Goal: Task Accomplishment & Management: Manage account settings

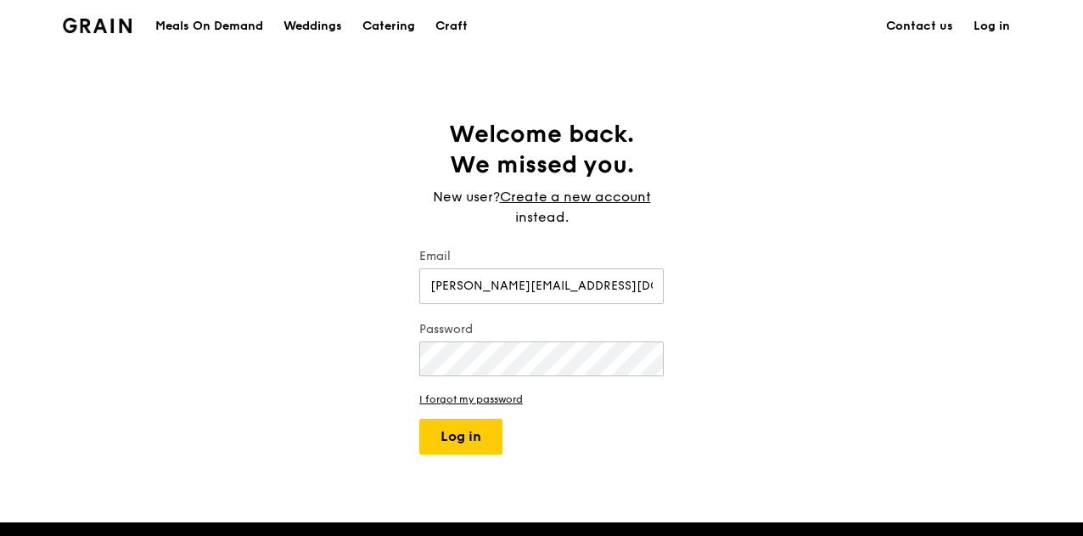
type input "[PERSON_NAME][EMAIL_ADDRESS][DOMAIN_NAME]"
click at [419, 418] on button "Log in" at bounding box center [460, 436] width 83 height 36
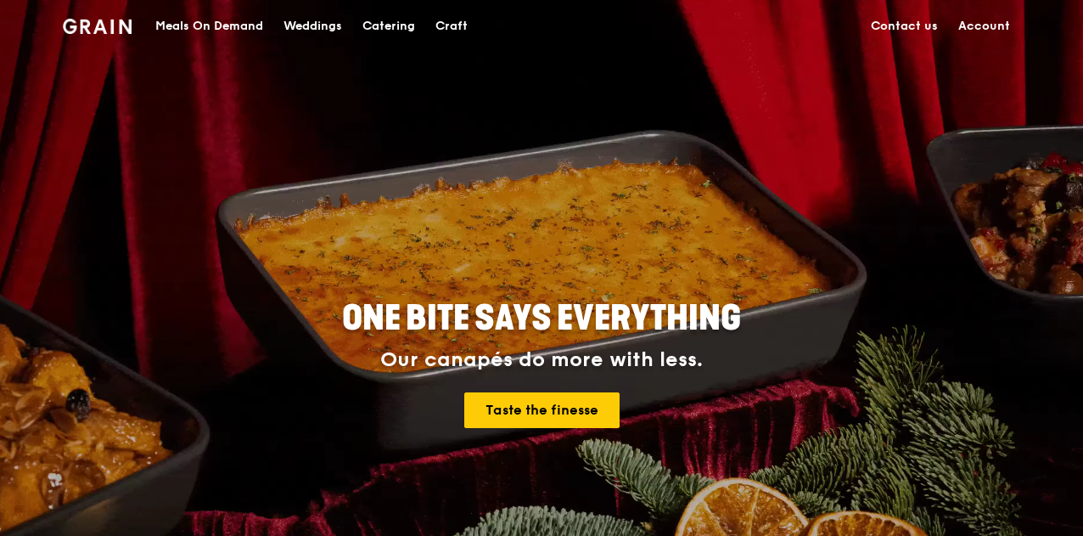
click at [981, 23] on link "Account" at bounding box center [984, 26] width 72 height 51
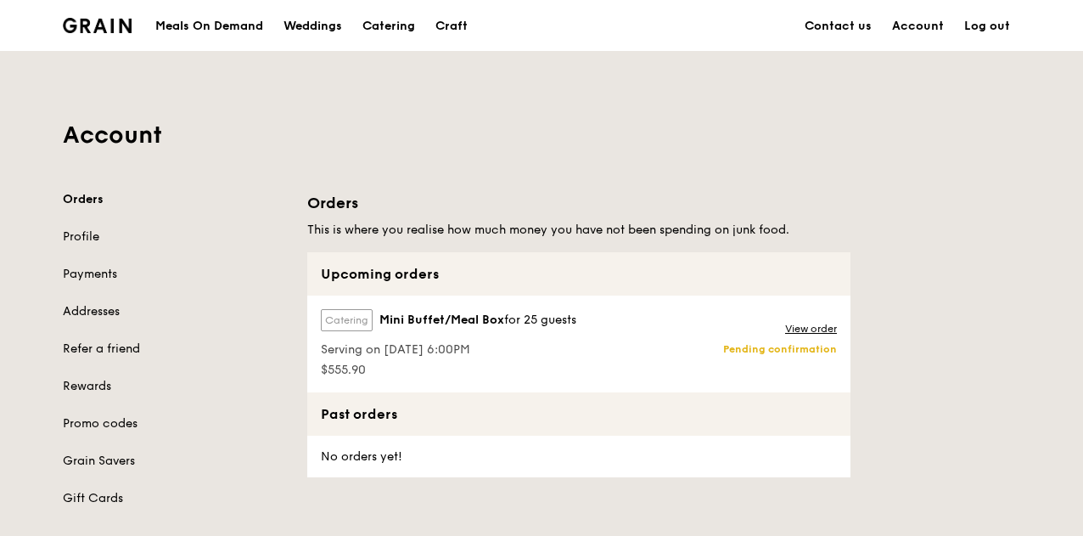
scroll to position [170, 0]
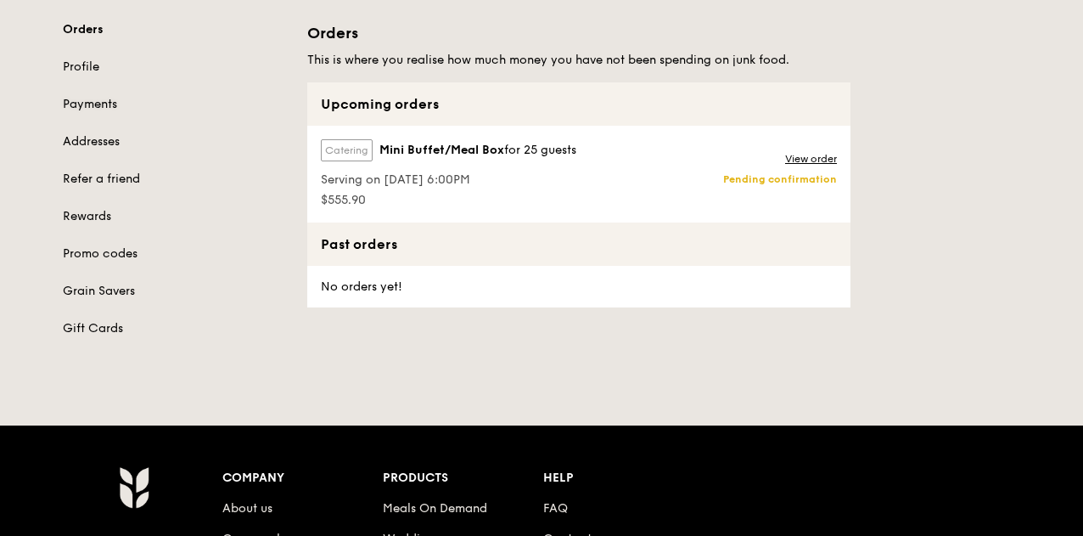
click at [83, 104] on link "Payments" at bounding box center [175, 104] width 224 height 17
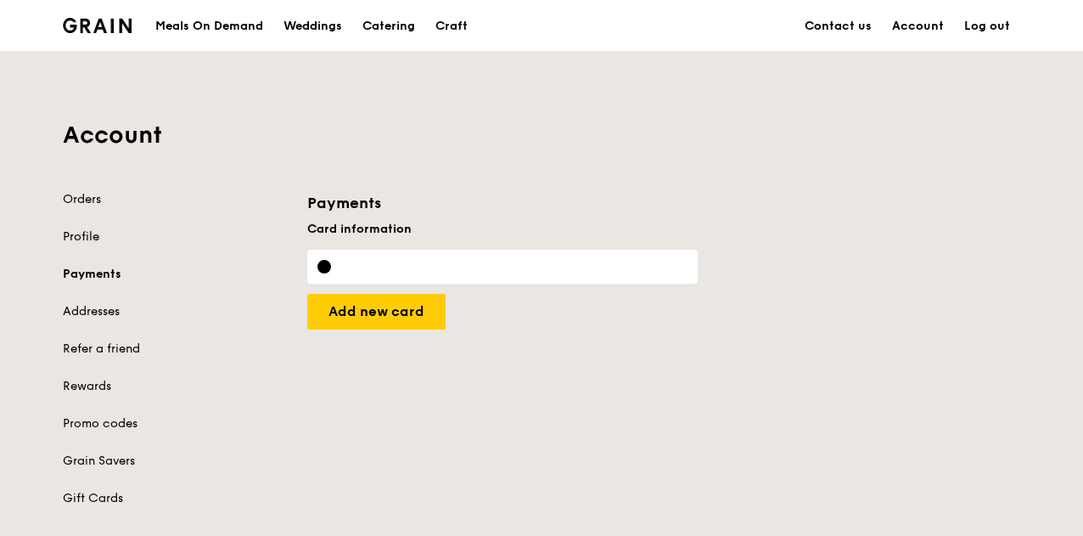
click at [71, 233] on link "Profile" at bounding box center [175, 236] width 224 height 17
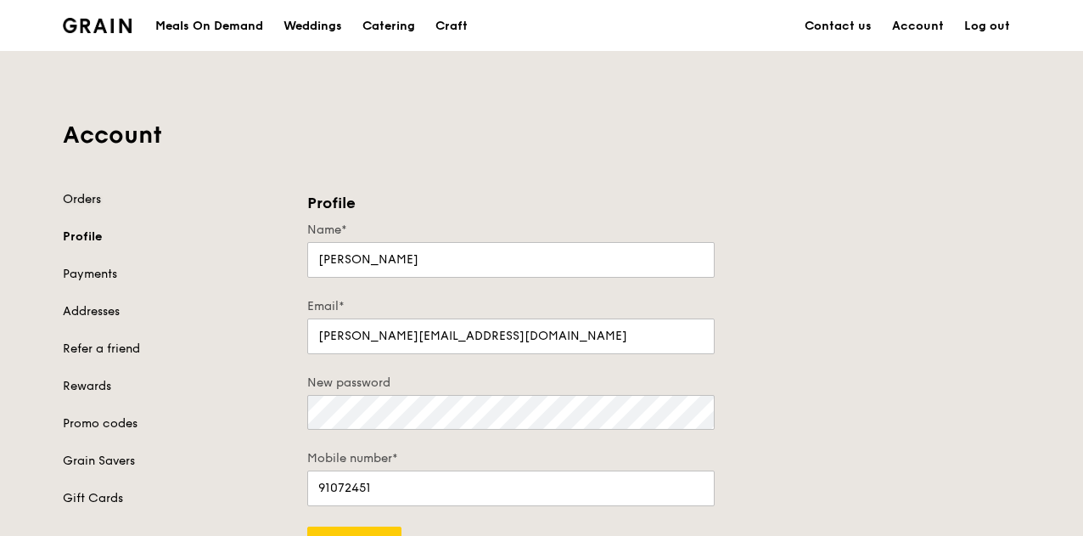
click at [83, 196] on link "Orders" at bounding box center [175, 199] width 224 height 17
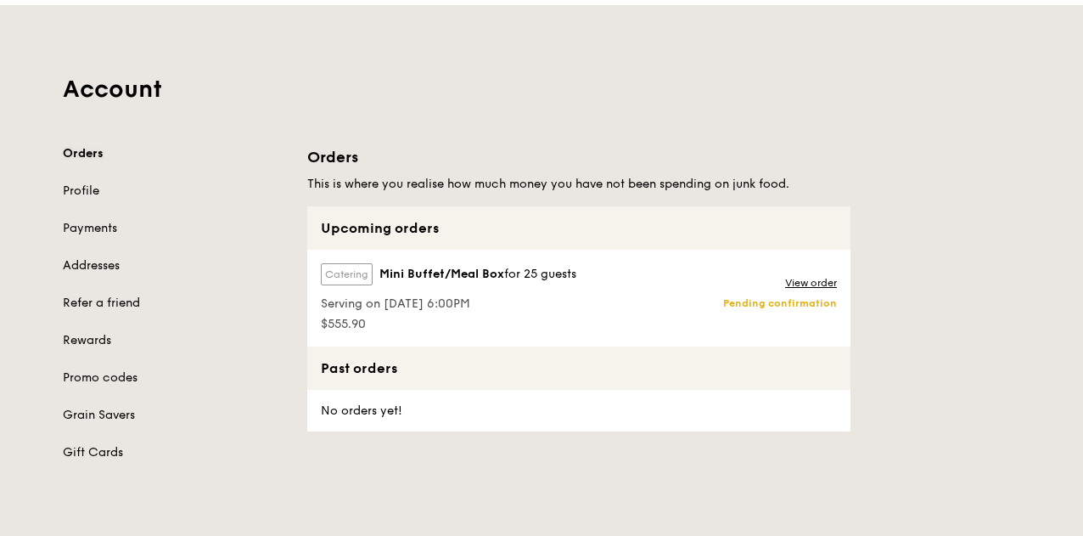
scroll to position [255, 0]
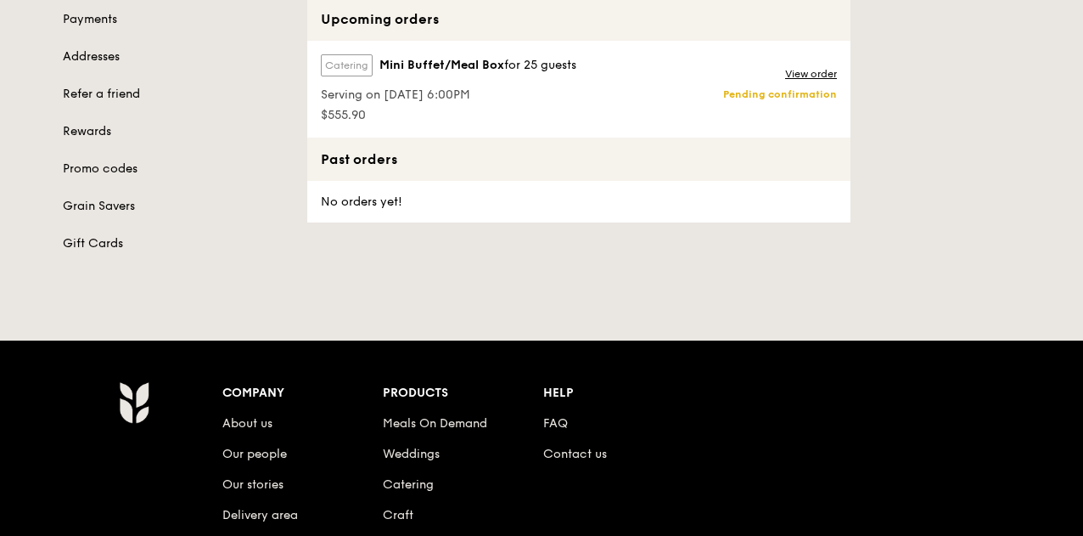
click at [491, 70] on span "Mini Buffet/Meal Box" at bounding box center [441, 65] width 125 height 17
click at [818, 69] on link "View order" at bounding box center [811, 74] width 52 height 14
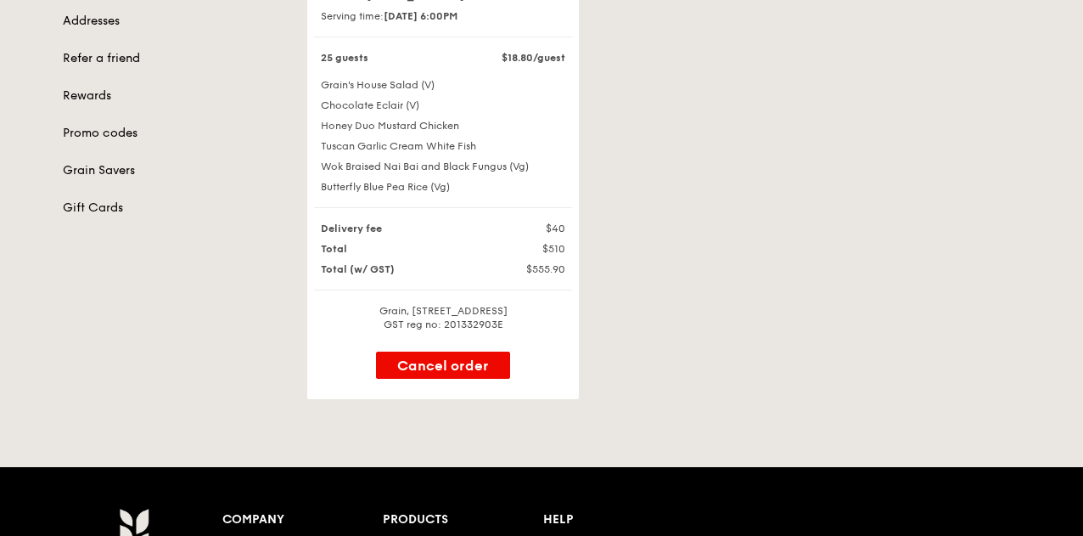
scroll to position [255, 0]
